Goal: Task Accomplishment & Management: Manage account settings

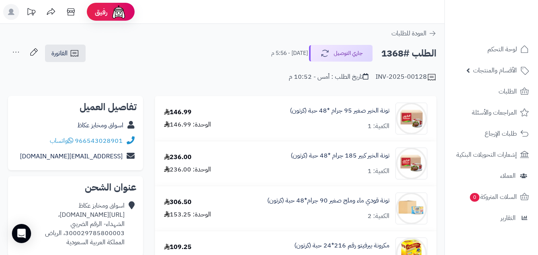
scroll to position [1020, 0]
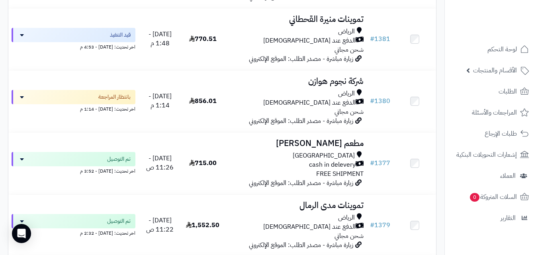
scroll to position [255, 0]
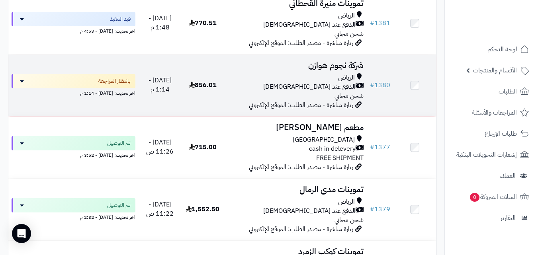
click at [236, 89] on div "الدفع عند [DEMOGRAPHIC_DATA]" at bounding box center [295, 86] width 136 height 9
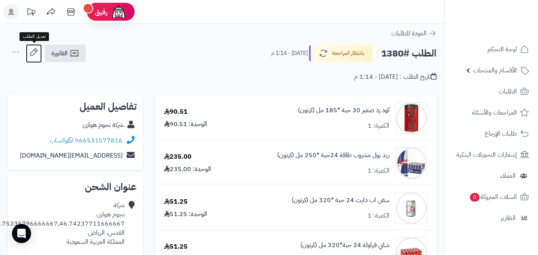
click at [33, 50] on icon at bounding box center [34, 52] width 16 height 16
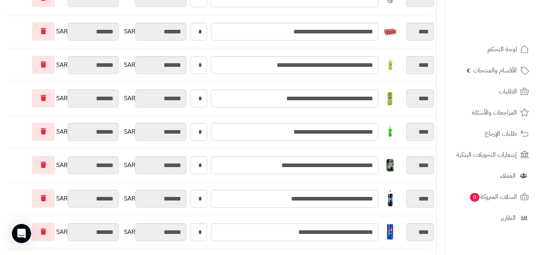
scroll to position [175, 0]
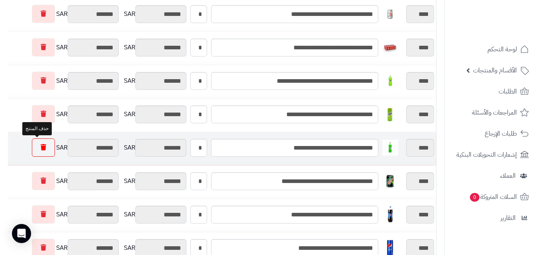
click at [42, 147] on link at bounding box center [43, 148] width 23 height 18
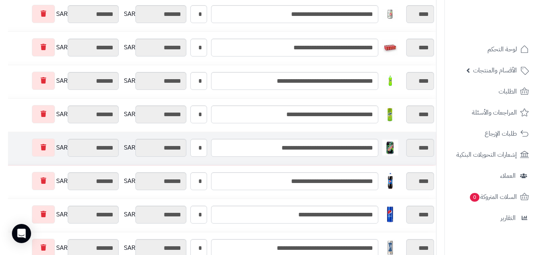
type input "********"
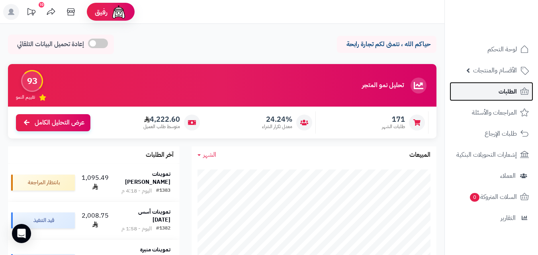
click at [493, 94] on link "الطلبات" at bounding box center [492, 91] width 84 height 19
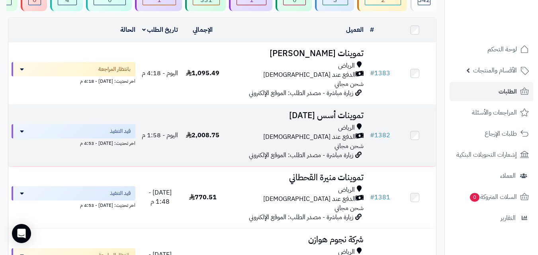
scroll to position [80, 0]
click at [246, 133] on div "الرياض" at bounding box center [295, 128] width 136 height 9
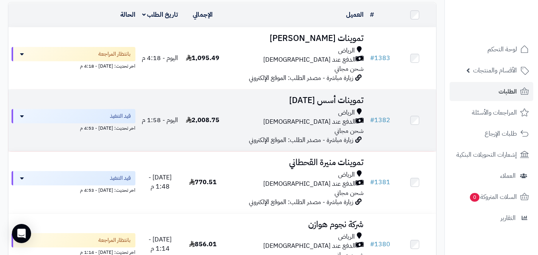
scroll to position [112, 0]
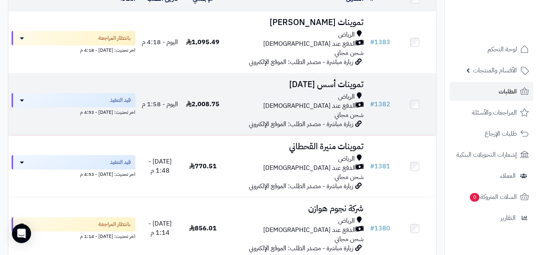
click at [268, 109] on div "الدفع عند [DEMOGRAPHIC_DATA]" at bounding box center [295, 106] width 136 height 9
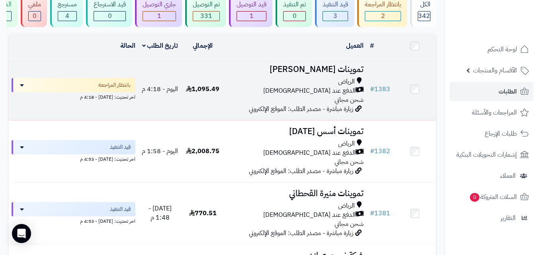
scroll to position [64, 0]
